Goal: Task Accomplishment & Management: Manage account settings

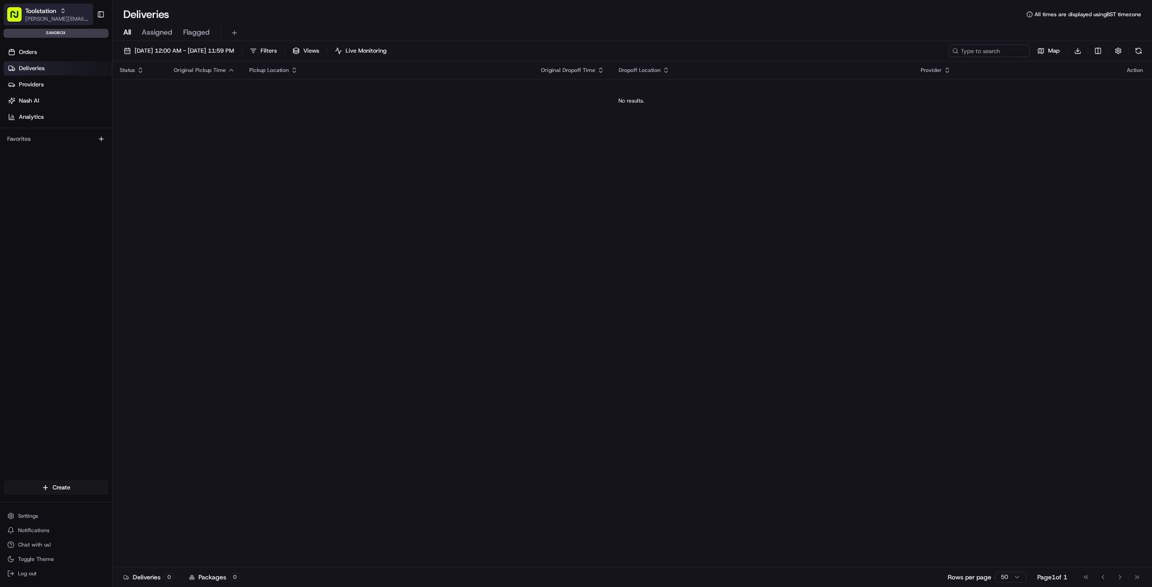
click at [58, 12] on div "Toolstation" at bounding box center [57, 10] width 64 height 9
click at [60, 13] on icon "button" at bounding box center [63, 11] width 6 height 6
click at [62, 31] on div "sandbox" at bounding box center [56, 33] width 105 height 9
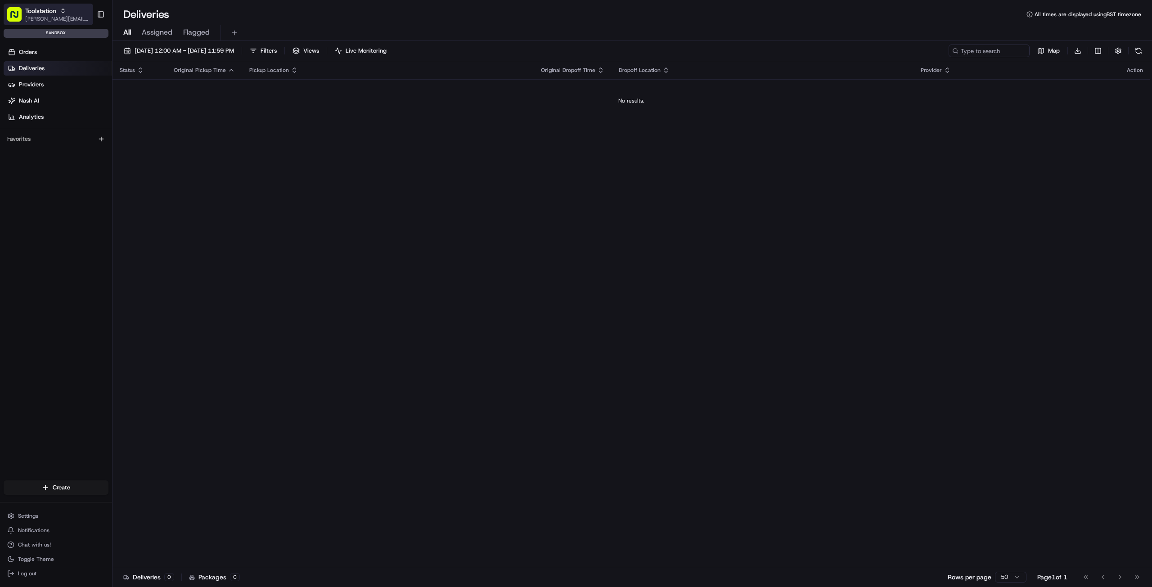
click at [63, 17] on span "[PERSON_NAME][EMAIL_ADDRESS][PERSON_NAME][DOMAIN_NAME]" at bounding box center [57, 18] width 64 height 7
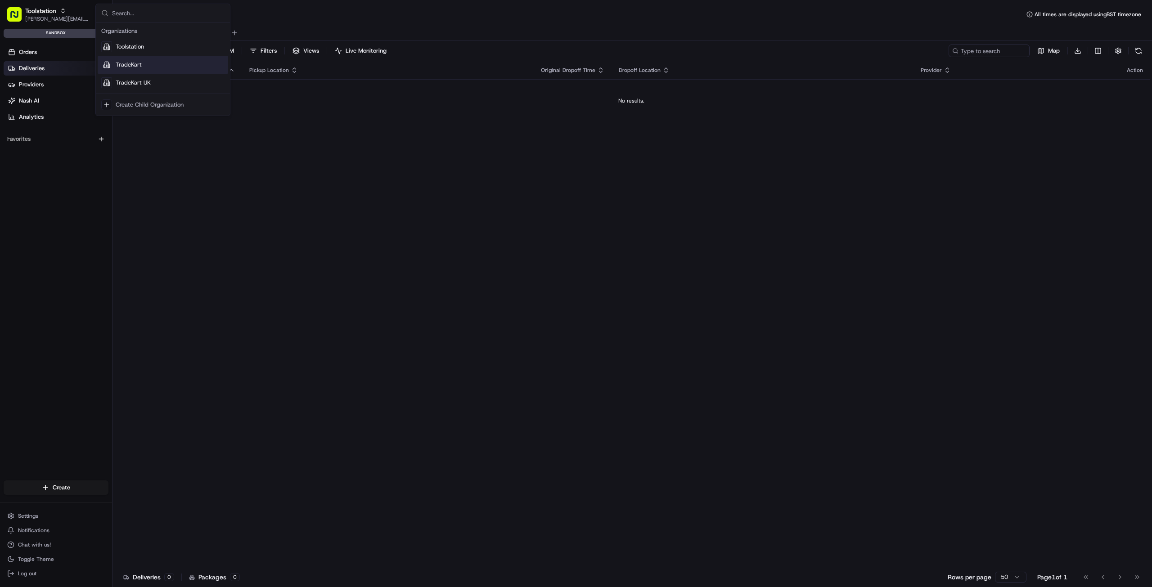
click at [148, 63] on div "TradeKart" at bounding box center [163, 65] width 130 height 18
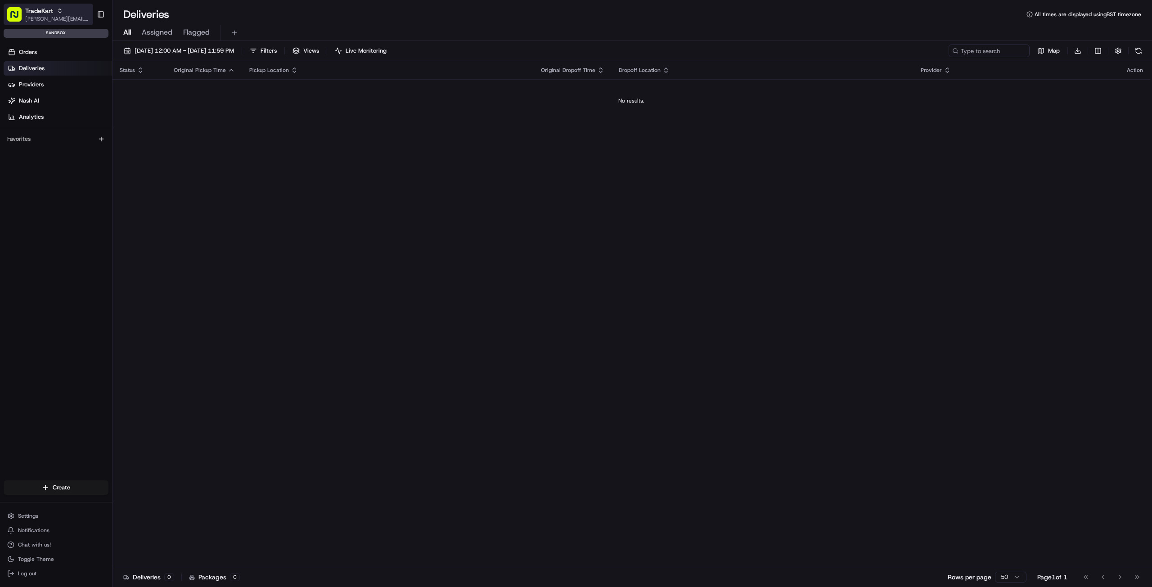
click at [51, 13] on span "TradeKart" at bounding box center [39, 10] width 28 height 9
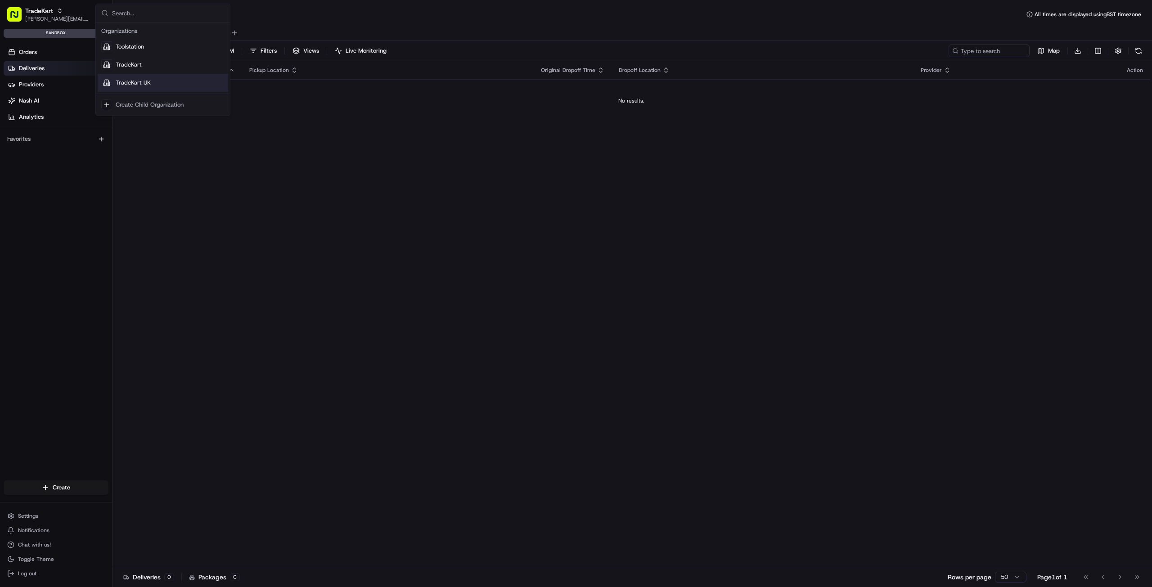
click at [136, 86] on span "TradeKart UK" at bounding box center [133, 83] width 35 height 8
drag, startPoint x: 53, startPoint y: 32, endPoint x: 75, endPoint y: 28, distance: 22.4
click at [79, 34] on div "sandbox" at bounding box center [56, 33] width 105 height 9
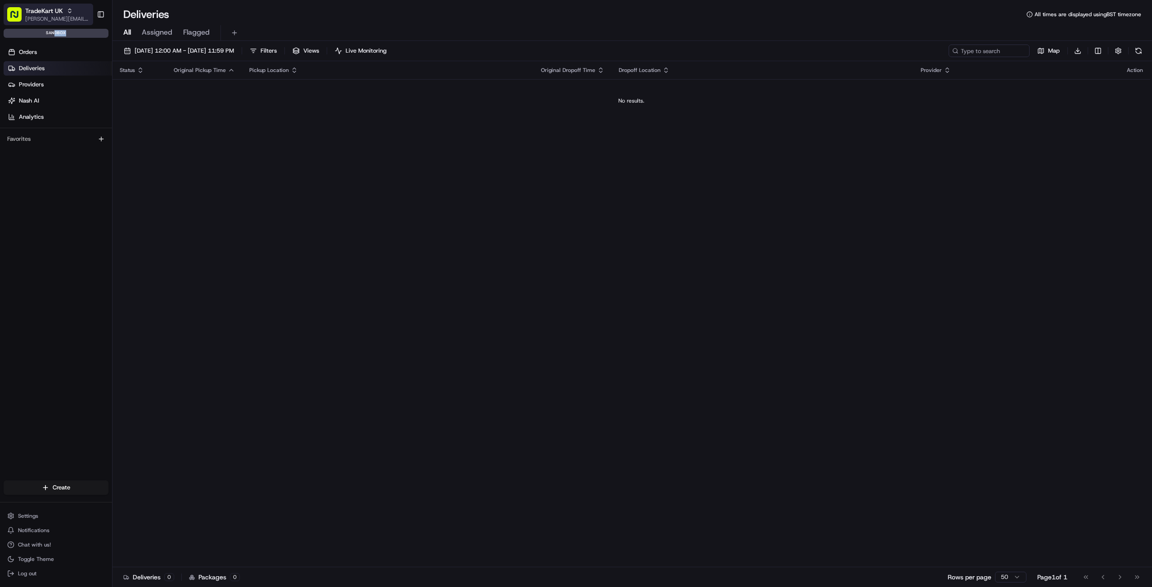
click at [66, 6] on button "TradeKart UK jason.kaye@hackandcraft.com" at bounding box center [49, 15] width 90 height 22
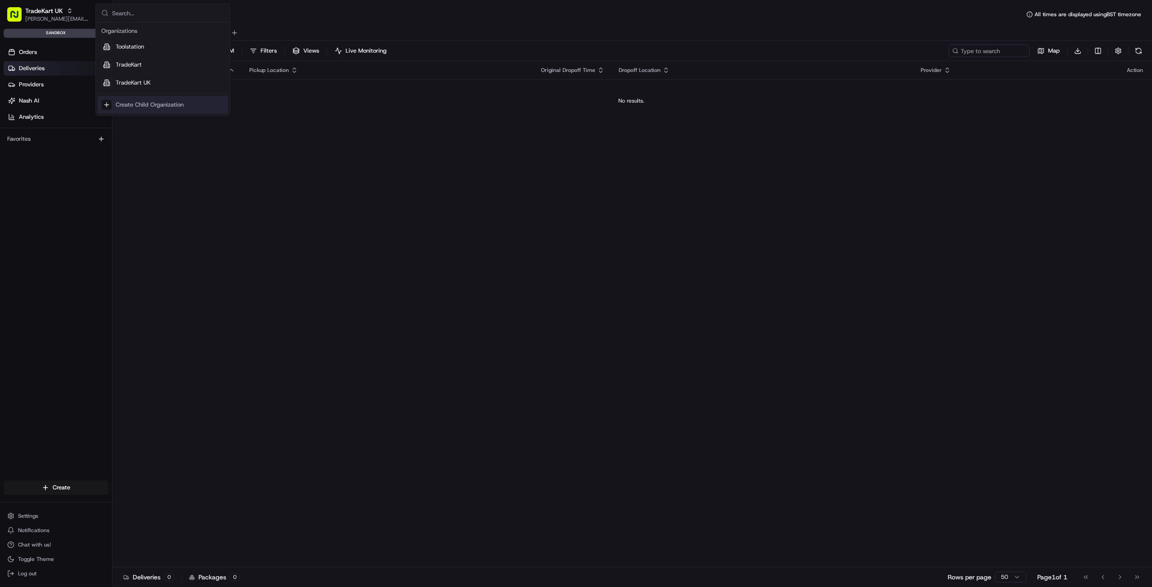
click at [69, 201] on div "Orders Deliveries Providers Nash AI Analytics Favorites" at bounding box center [56, 269] width 112 height 457
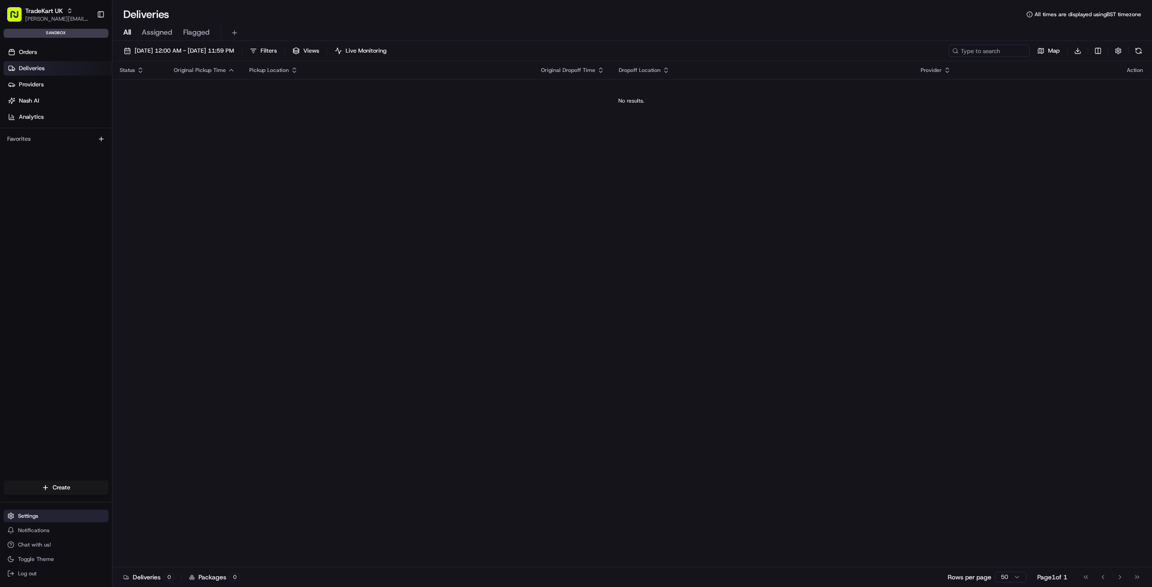
click at [50, 512] on button "Settings" at bounding box center [56, 516] width 105 height 13
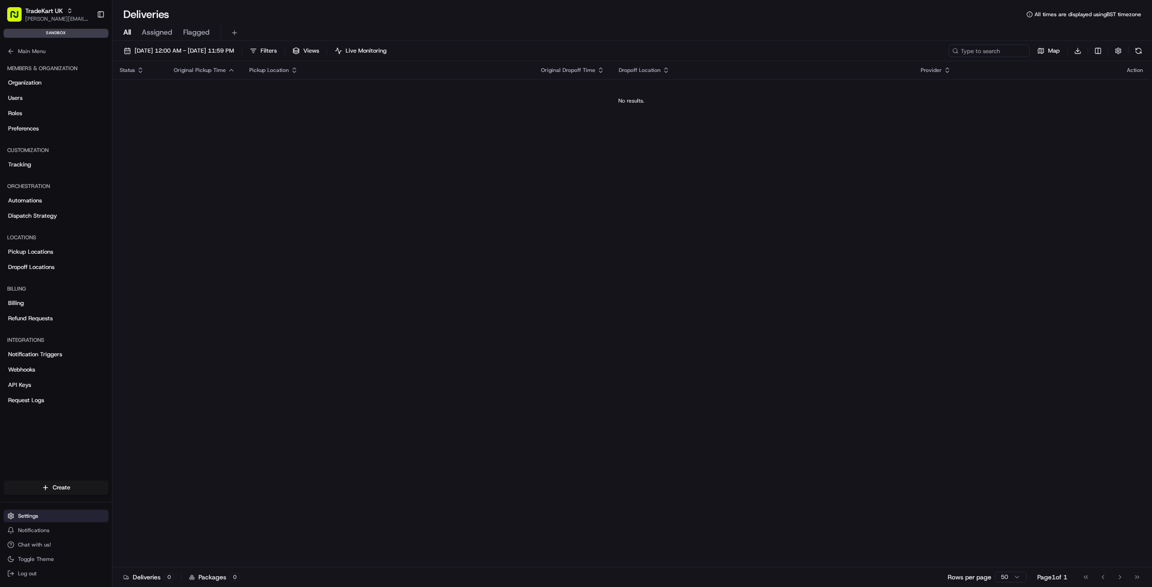
click at [50, 512] on button "Settings" at bounding box center [56, 516] width 105 height 13
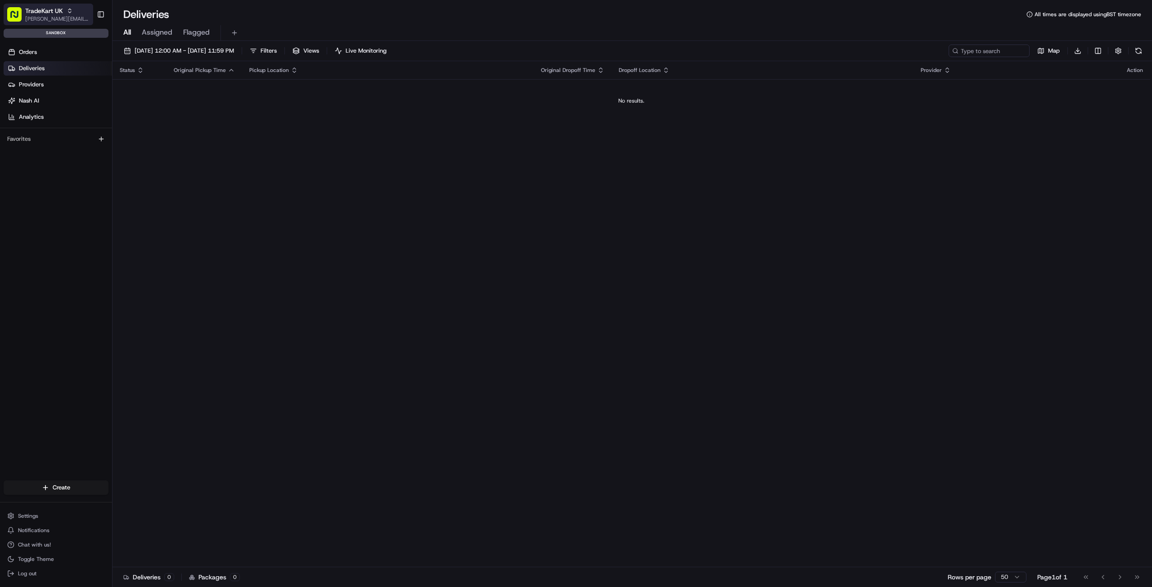
click at [35, 14] on span "TradeKart UK" at bounding box center [44, 10] width 38 height 9
click at [36, 517] on span "Settings" at bounding box center [28, 515] width 20 height 7
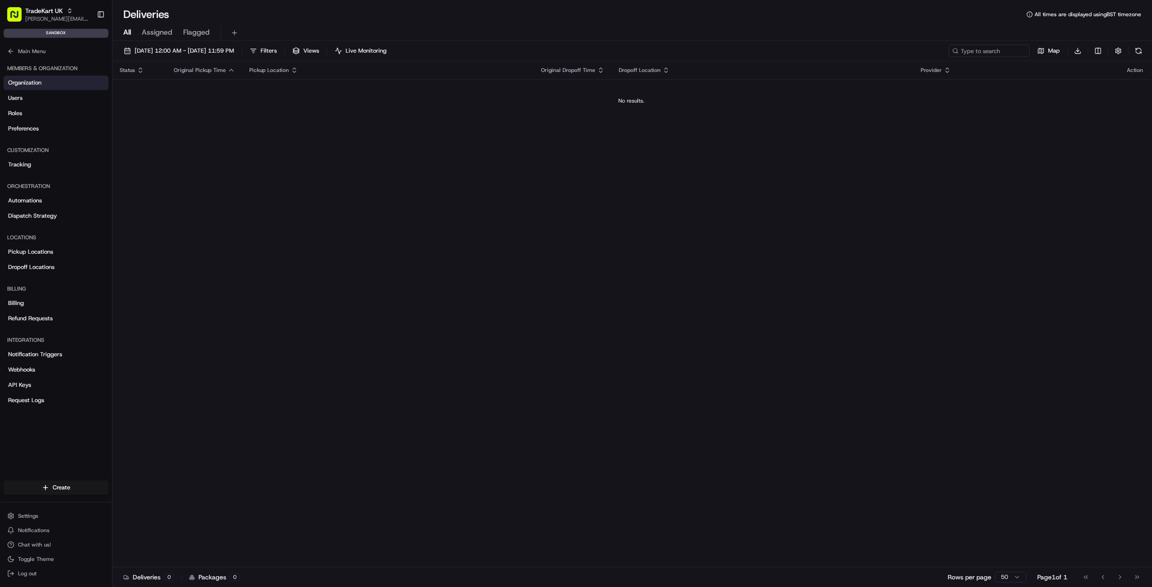
click at [32, 84] on span "Organization" at bounding box center [24, 83] width 33 height 8
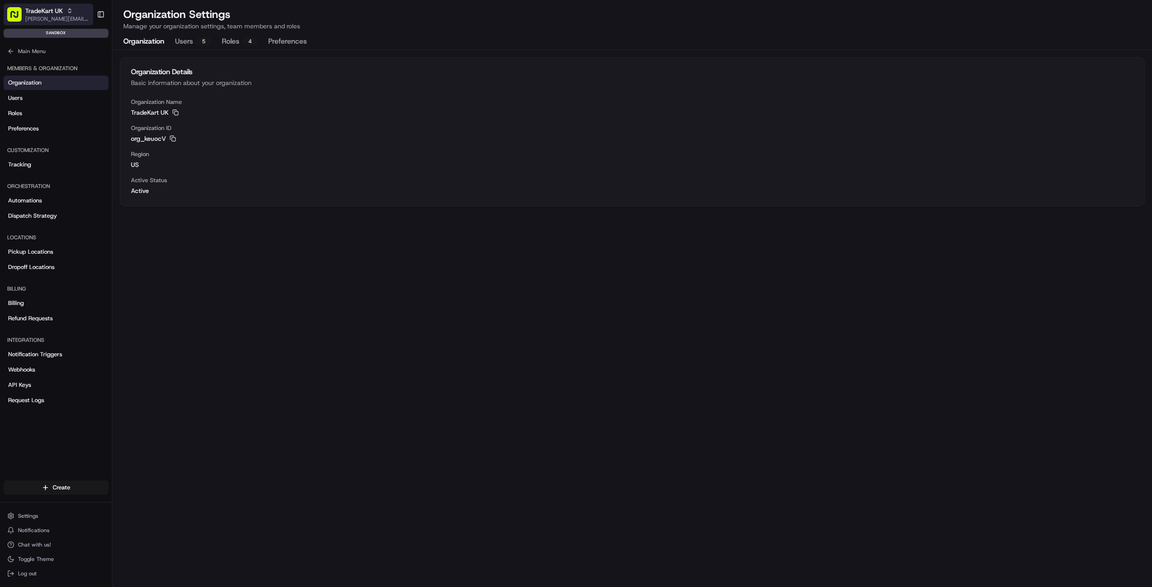
click at [54, 15] on span "[PERSON_NAME][EMAIL_ADDRESS][PERSON_NAME][DOMAIN_NAME]" at bounding box center [57, 18] width 64 height 7
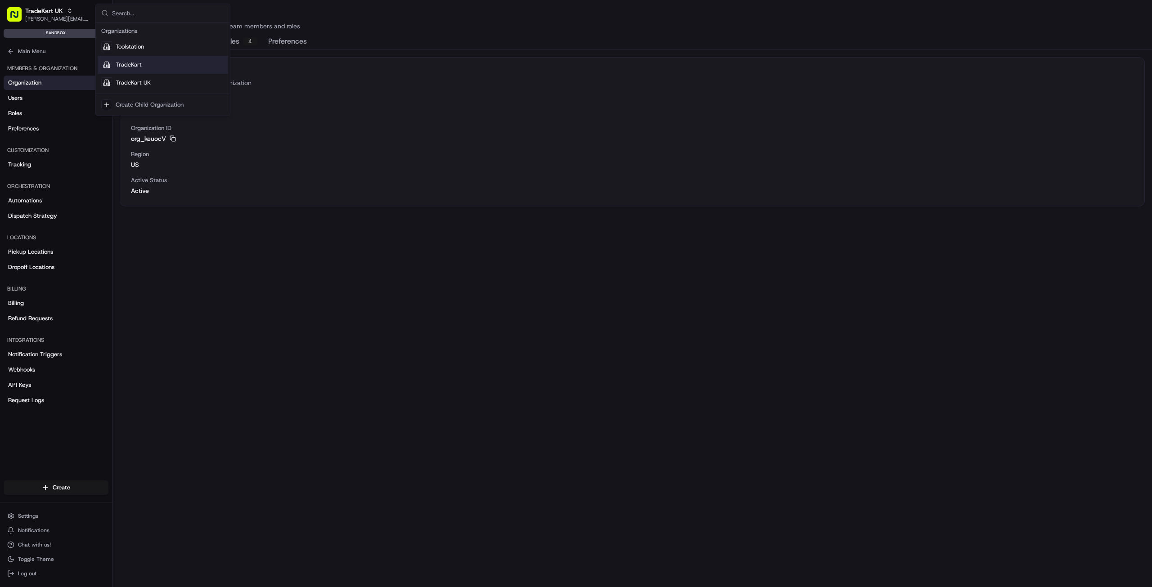
click at [114, 63] on div "TradeKart" at bounding box center [163, 65] width 130 height 18
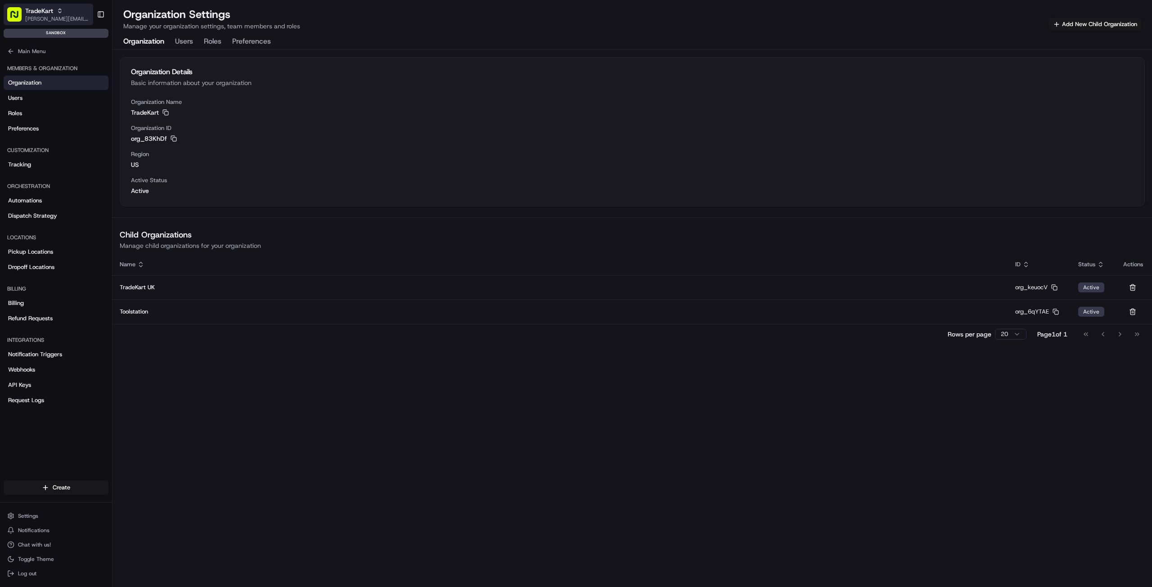
click at [57, 12] on icon "button" at bounding box center [60, 11] width 6 height 6
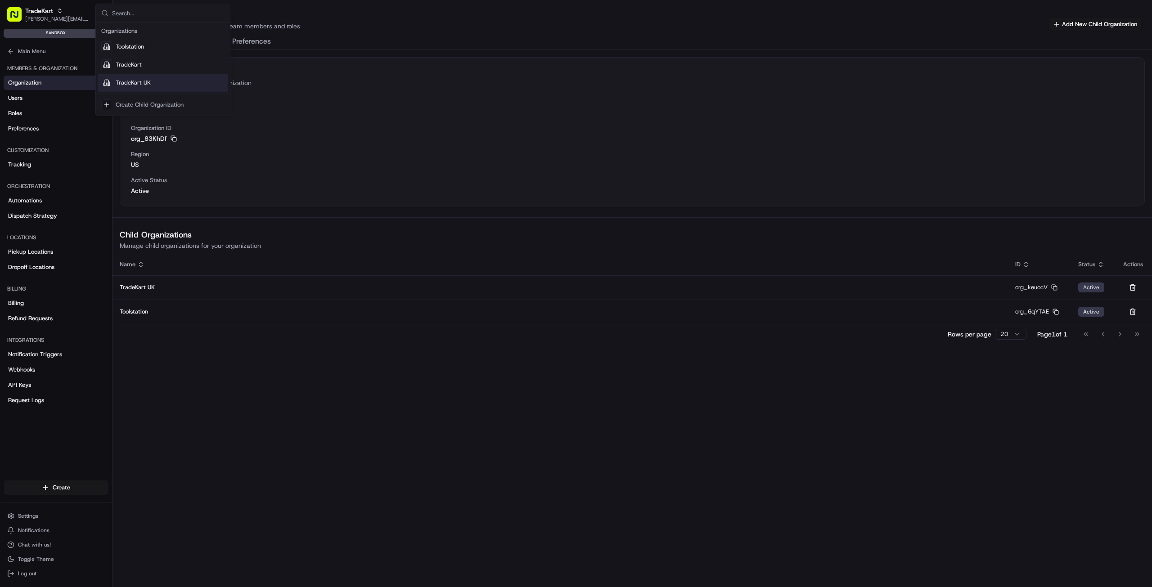
click at [143, 81] on span "TradeKart UK" at bounding box center [133, 83] width 35 height 8
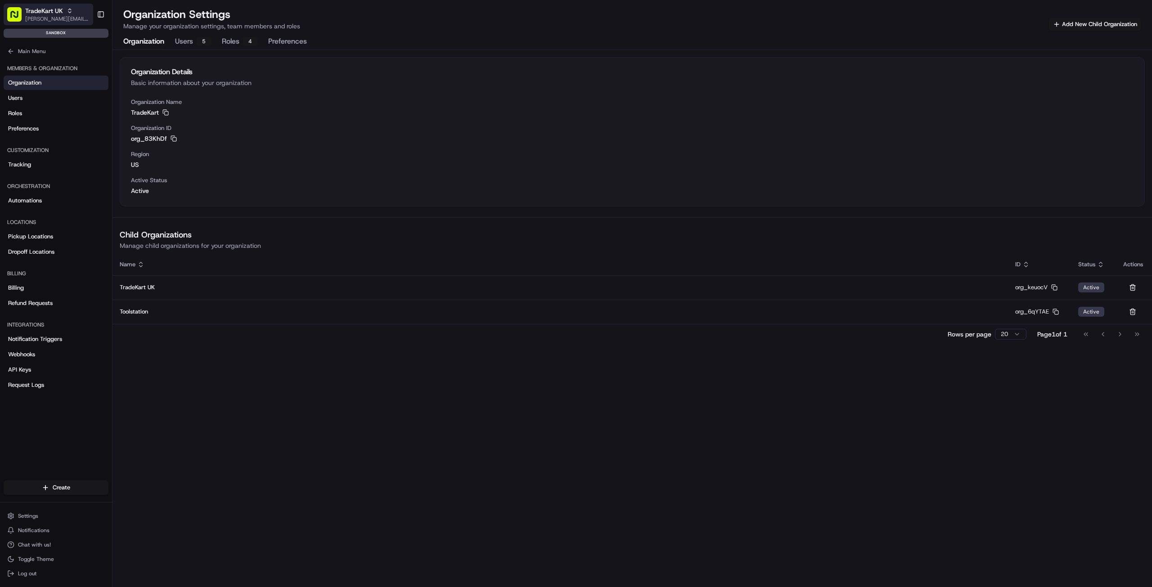
click at [69, 12] on icon "button" at bounding box center [69, 12] width 3 height 1
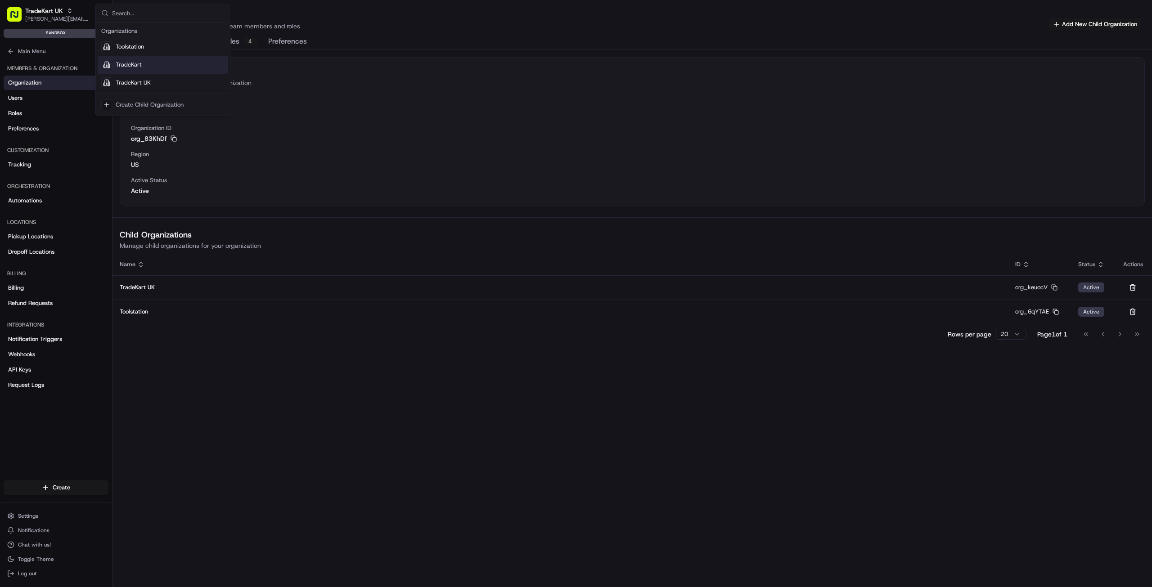
click at [132, 66] on span "TradeKart" at bounding box center [129, 65] width 26 height 8
